Goal: Task Accomplishment & Management: Manage account settings

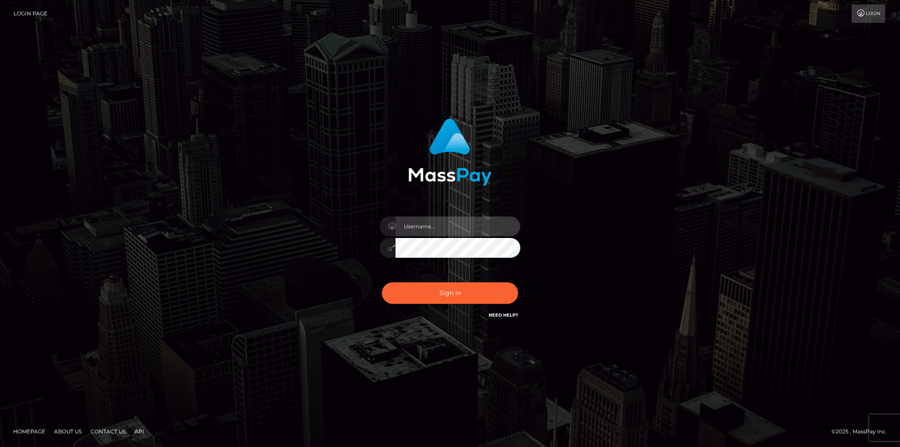
type input "fede.[PERSON_NAME].fullstop"
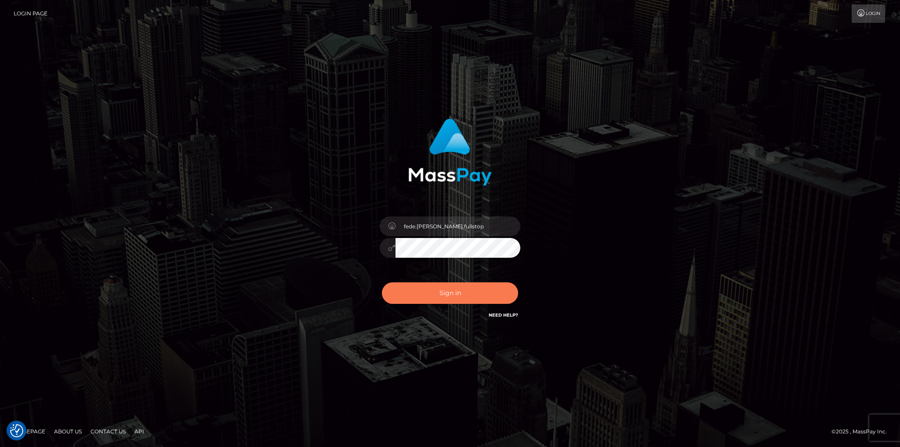
click at [450, 293] on button "Sign in" at bounding box center [450, 293] width 136 height 22
type input "fede.[PERSON_NAME].fullstop"
click at [490, 297] on button "Sign in" at bounding box center [450, 293] width 136 height 22
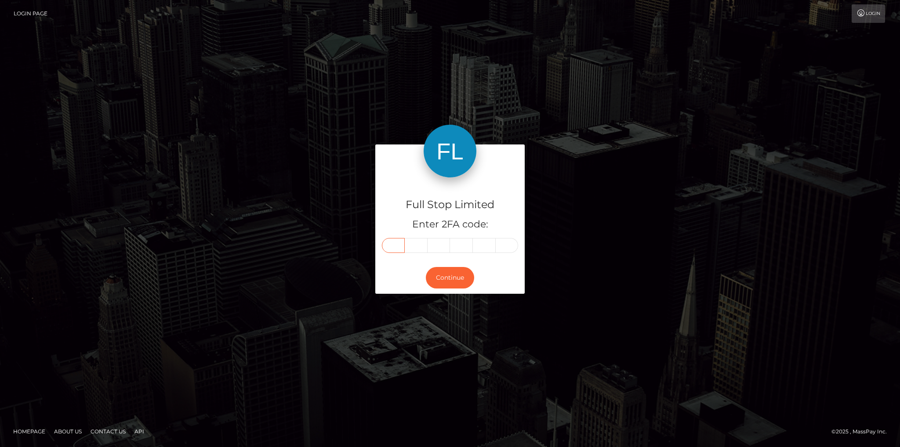
click at [397, 249] on input "text" at bounding box center [393, 245] width 23 height 15
type input "0"
type input "1"
type input "5"
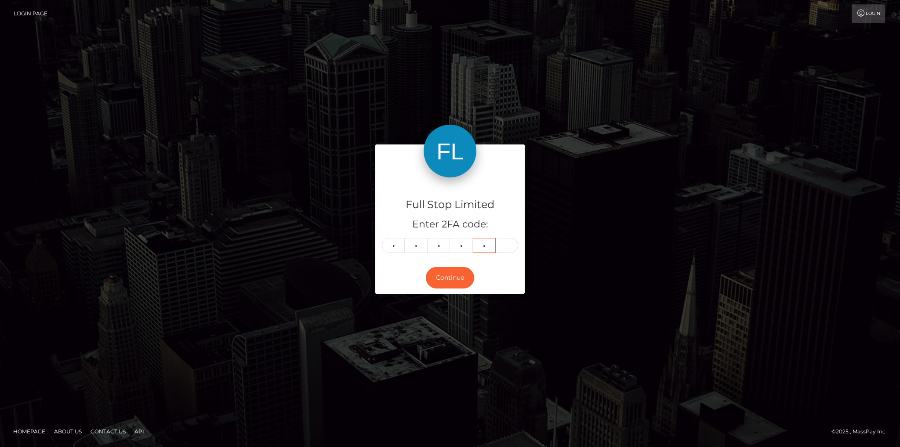
type input "7"
type input "4"
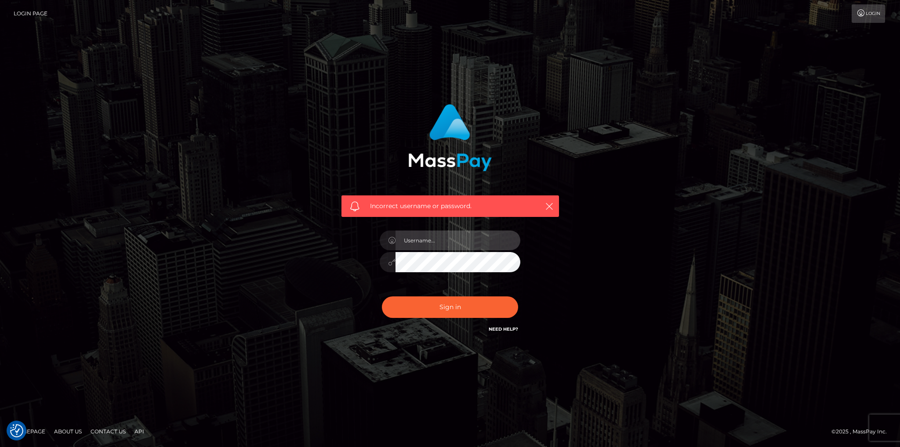
type input "fede.[PERSON_NAME].fullstop"
click at [384, 267] on div at bounding box center [450, 260] width 141 height 17
click at [467, 235] on input "fede.[PERSON_NAME].fullstop" at bounding box center [457, 241] width 125 height 20
click at [464, 304] on button "Sign in" at bounding box center [450, 308] width 136 height 22
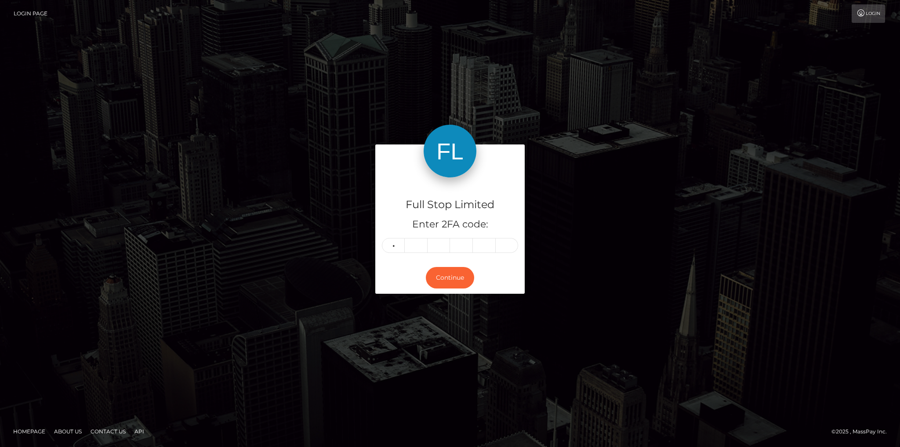
type input "7"
type input "5"
type input "3"
type input "2"
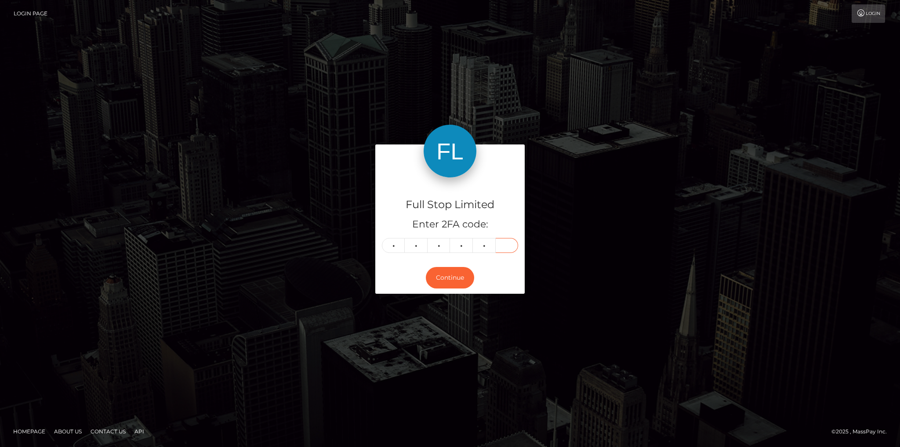
type input "2"
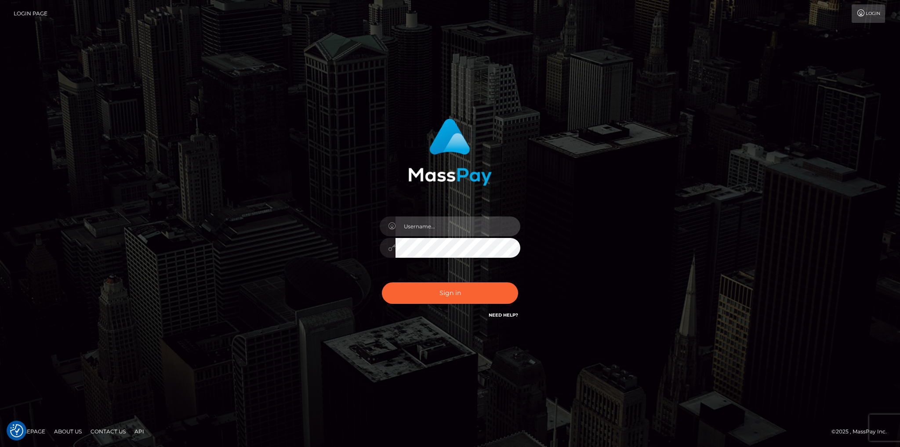
type input "fede.[PERSON_NAME].fullstop"
click at [645, 192] on div "fede.[PERSON_NAME].fullstop Sign in" at bounding box center [449, 224] width 501 height 224
